Goal: Information Seeking & Learning: Understand process/instructions

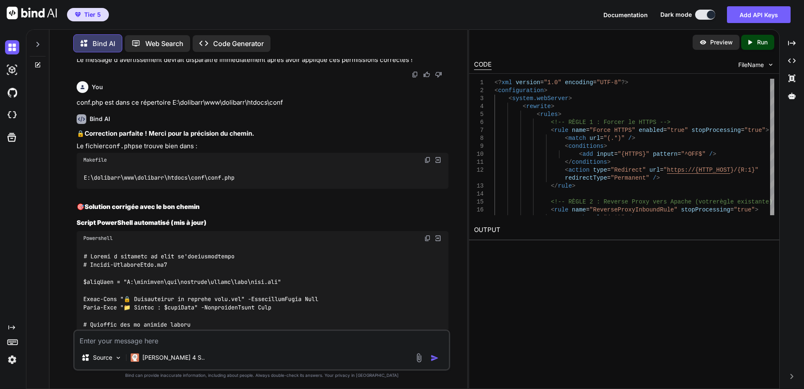
scroll to position [15737, 0]
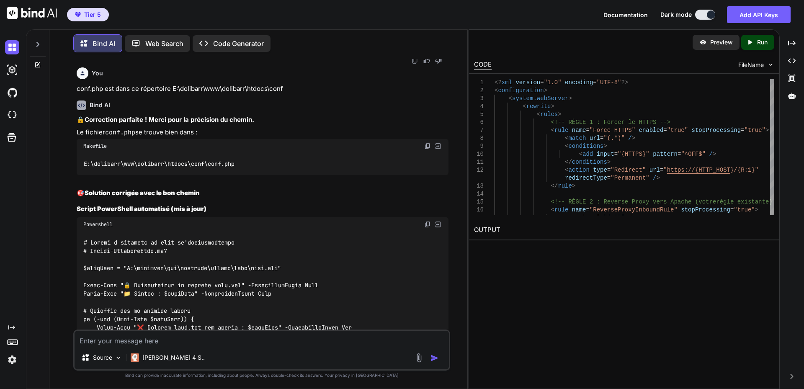
click at [428, 221] on img at bounding box center [427, 224] width 7 height 7
click at [185, 336] on textarea at bounding box center [262, 338] width 374 height 15
paste textarea "PS C:\dolibarr> Secure-DolibarrConf.ps1 Secure-DolibarrConf.ps1 : The term 'Sec…"
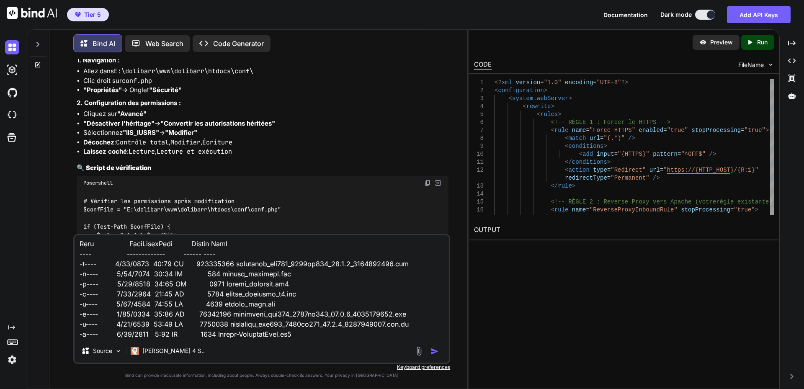
scroll to position [16323, 0]
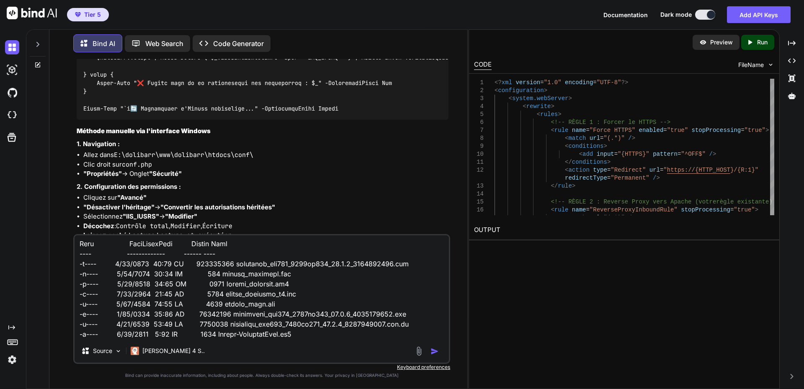
type textarea "PS C:\dolibarr> Secure-DolibarrConf.ps1 Secure-DolibarrConf.ps1 : The term 'Sec…"
click at [433, 354] on img "button" at bounding box center [434, 351] width 8 height 8
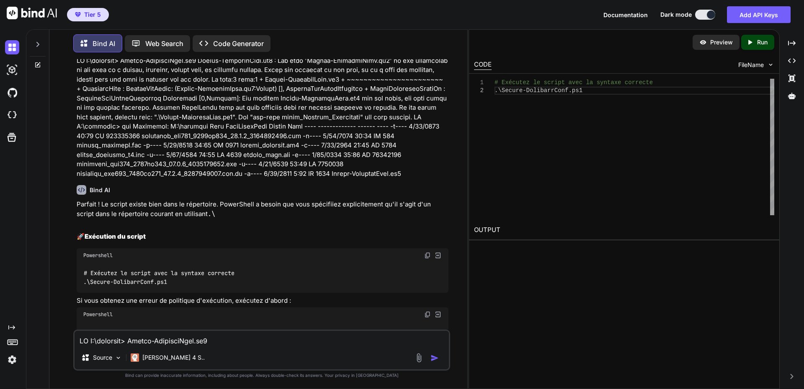
scroll to position [16861, 0]
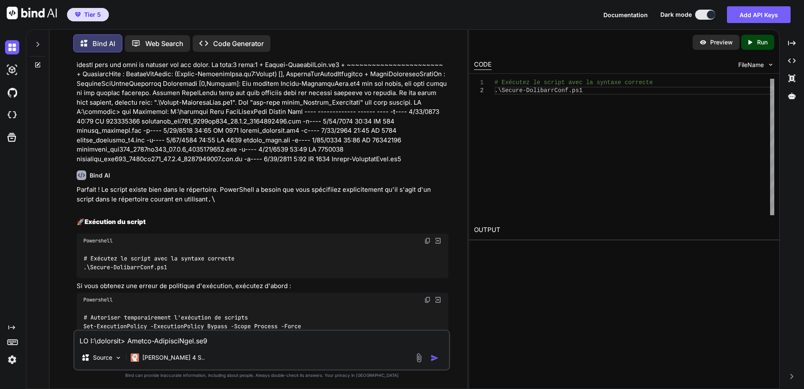
click at [427, 237] on img at bounding box center [427, 240] width 7 height 7
click at [195, 281] on p "Si vous obtenez une erreur de politique d'exécution, exécutez d'abord :" at bounding box center [263, 286] width 372 height 10
click at [425, 296] on img at bounding box center [427, 299] width 7 height 7
click at [172, 377] on strong "Alternative : Exécution directe du code" at bounding box center [146, 381] width 122 height 8
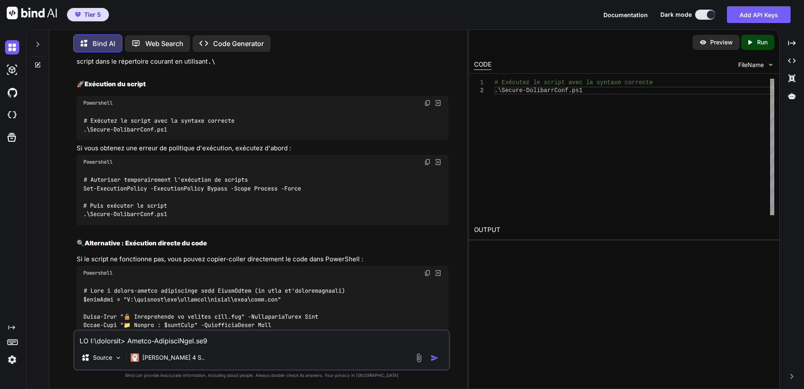
scroll to position [17028, 0]
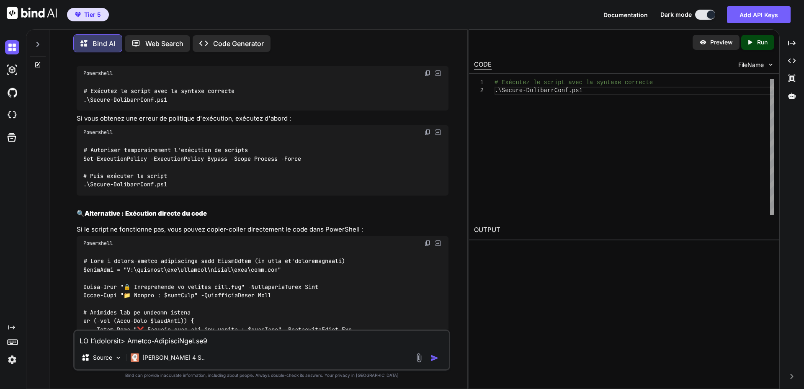
click at [427, 240] on img at bounding box center [427, 243] width 7 height 7
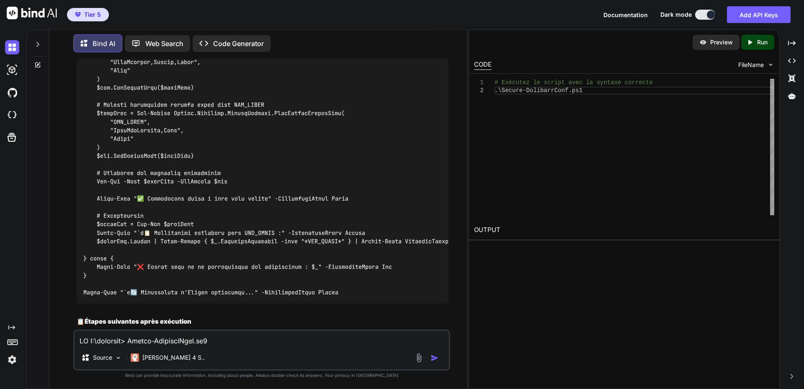
scroll to position [17447, 0]
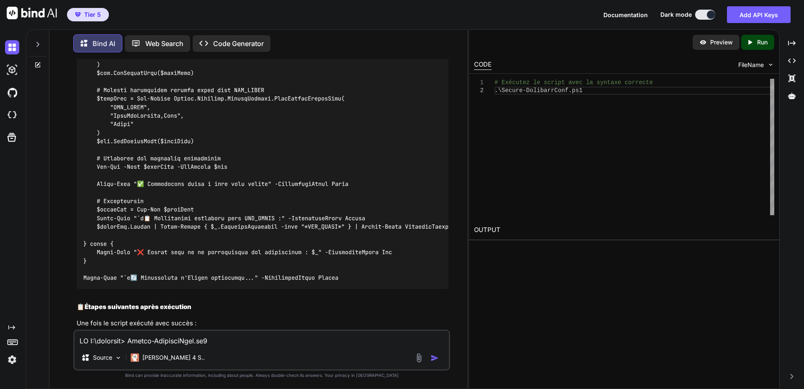
click at [176, 319] on p "Une fois le script exécuté avec succès :" at bounding box center [263, 324] width 372 height 10
click at [428, 345] on img at bounding box center [427, 348] width 7 height 7
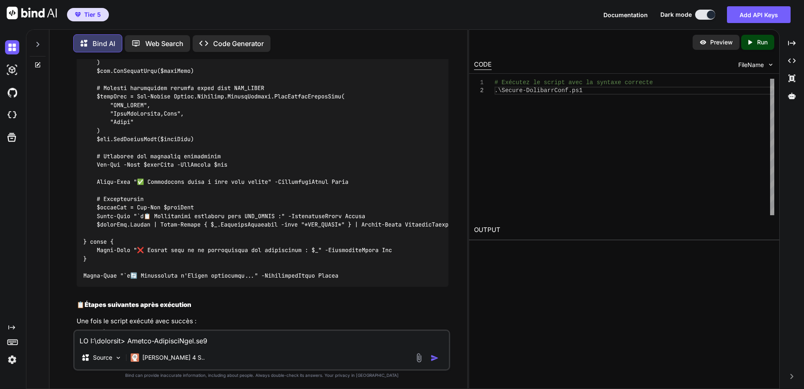
scroll to position [17449, 0]
drag, startPoint x: 168, startPoint y: 288, endPoint x: 197, endPoint y: 286, distance: 28.9
click at [168, 383] on p "Testez Dolibarr : Allez sur [URL][DOMAIN_NAME]" at bounding box center [269, 388] width 358 height 10
click at [194, 343] on textarea at bounding box center [262, 338] width 374 height 15
paste textarea "Attention, votre fichier de configuration (htdocs/conf/conf.php) est accessible…"
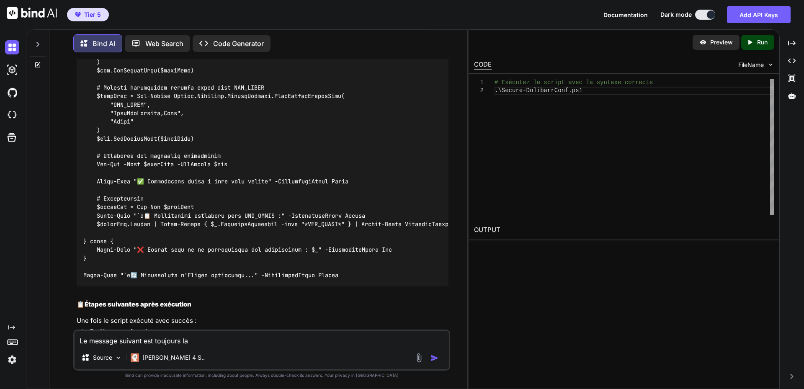
type textarea "Le message suivant est toujours la Attention, votre fichier de configuration (h…"
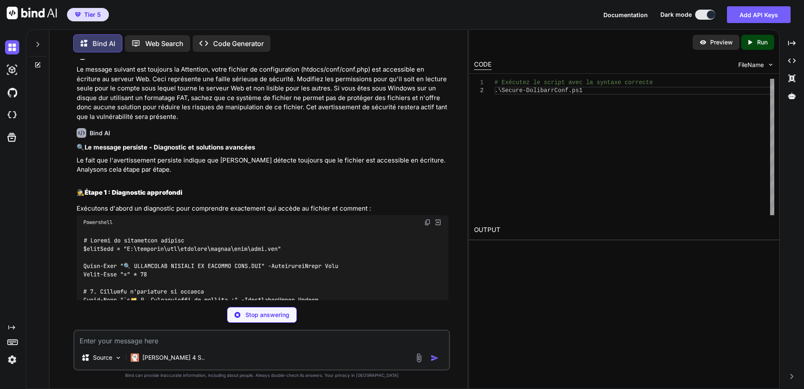
scroll to position [17737, 0]
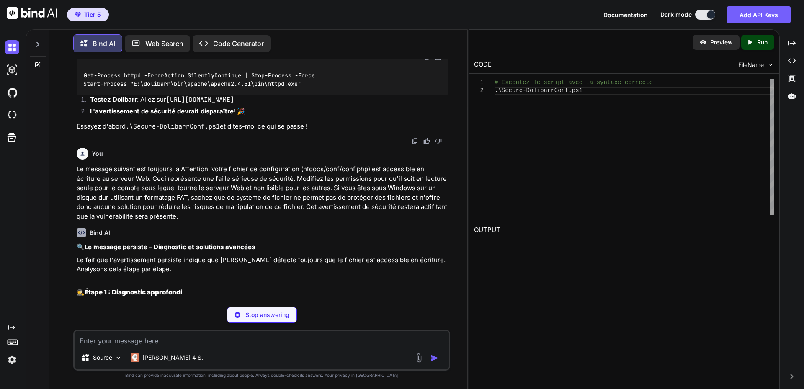
click at [425, 319] on img at bounding box center [427, 322] width 7 height 7
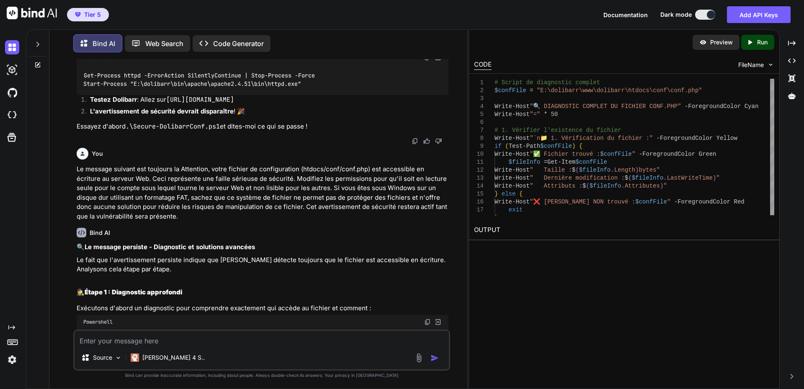
drag, startPoint x: 229, startPoint y: 193, endPoint x: 251, endPoint y: 189, distance: 22.6
click at [229, 288] on h2 "🕵️ Étape 1 : Diagnostic approfondi" at bounding box center [263, 293] width 372 height 10
click at [193, 343] on textarea at bounding box center [262, 338] width 374 height 15
paste textarea "# Loremi do sitametcon adipisc EL S:\DOEIUSM\tempor73> $inciDidu = "U:\laboreet…"
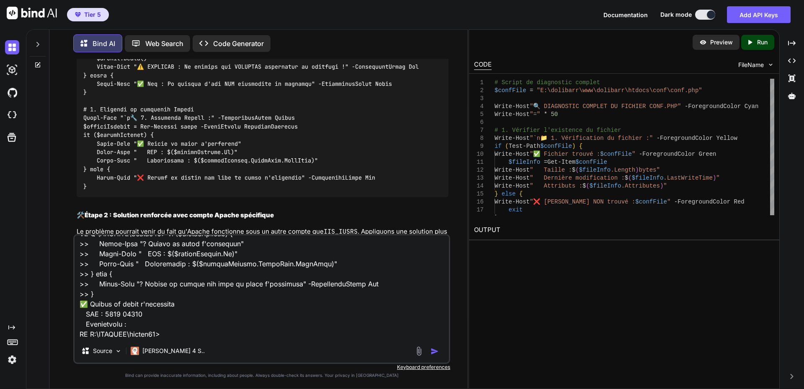
scroll to position [18365, 0]
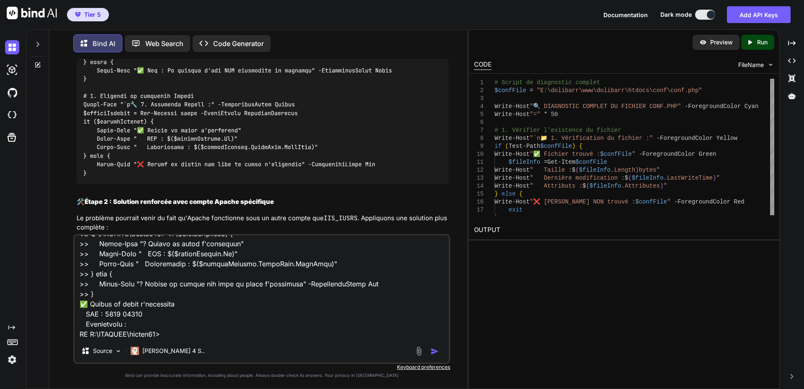
type textarea "# Loremi do sitametcon adipisc EL S:\DOEIUSM\tempor73> $inciDidu = "U:\laboreet…"
click at [434, 352] on img "button" at bounding box center [434, 351] width 8 height 8
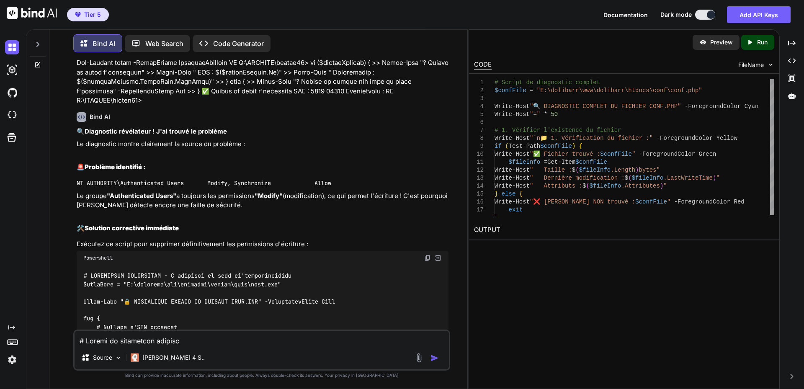
scroll to position [20106, 0]
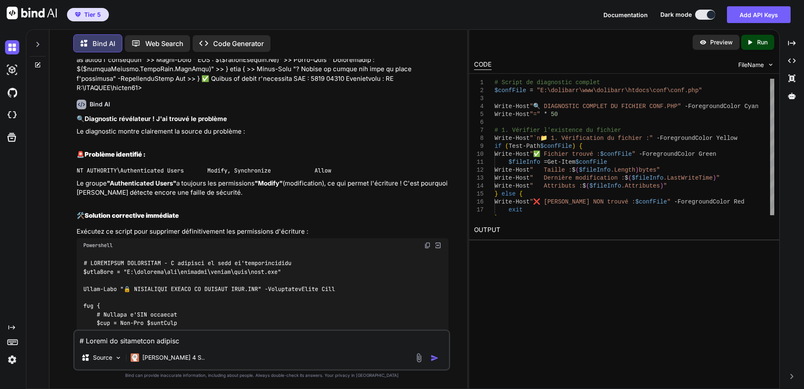
click at [425, 242] on img at bounding box center [427, 245] width 7 height 7
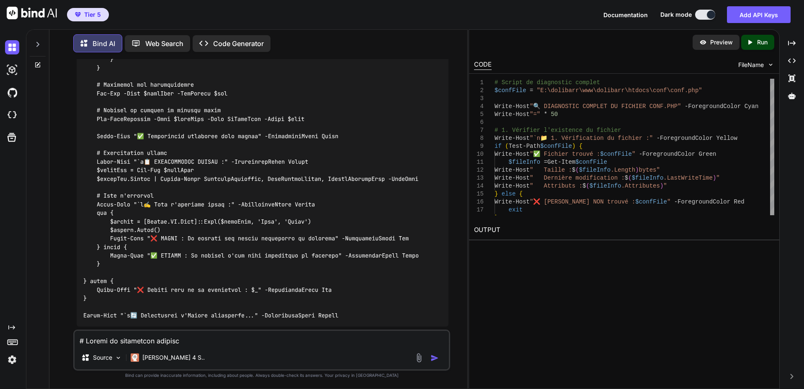
scroll to position [20566, 0]
click at [219, 339] on h2 "🔄 Après avoir exécuté la correction :" at bounding box center [263, 344] width 372 height 10
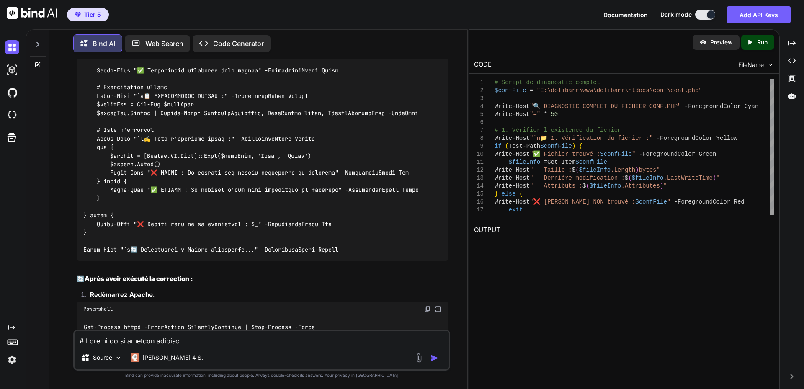
scroll to position [20650, 0]
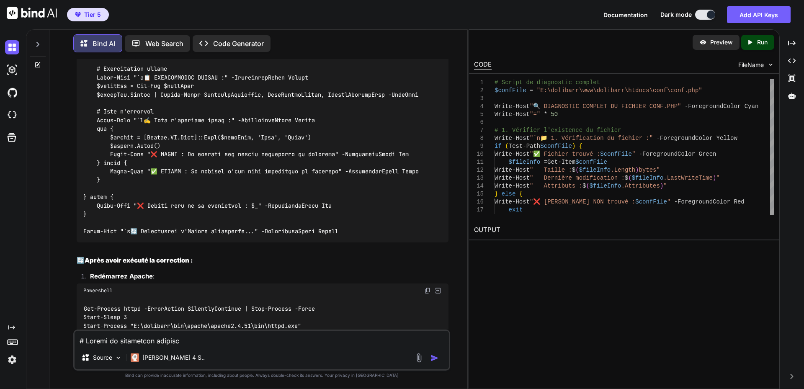
click at [427, 287] on img at bounding box center [427, 290] width 7 height 7
